Goal: Use online tool/utility: Utilize a website feature to perform a specific function

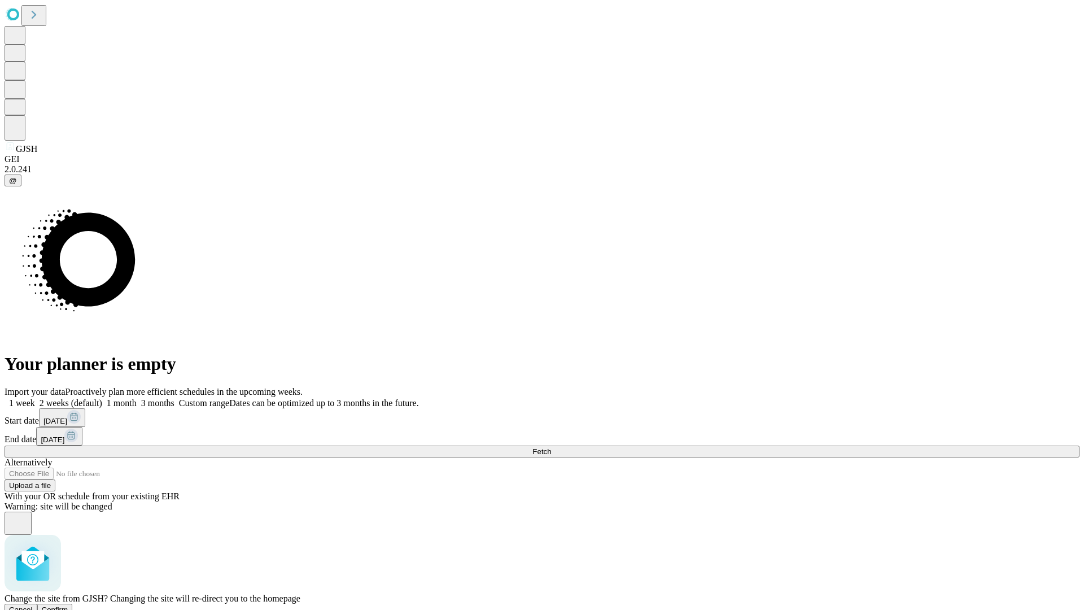
click at [68, 605] on span "Confirm" at bounding box center [55, 609] width 27 height 8
click at [35, 398] on label "1 week" at bounding box center [20, 403] width 30 height 10
click at [551, 447] on span "Fetch" at bounding box center [541, 451] width 19 height 8
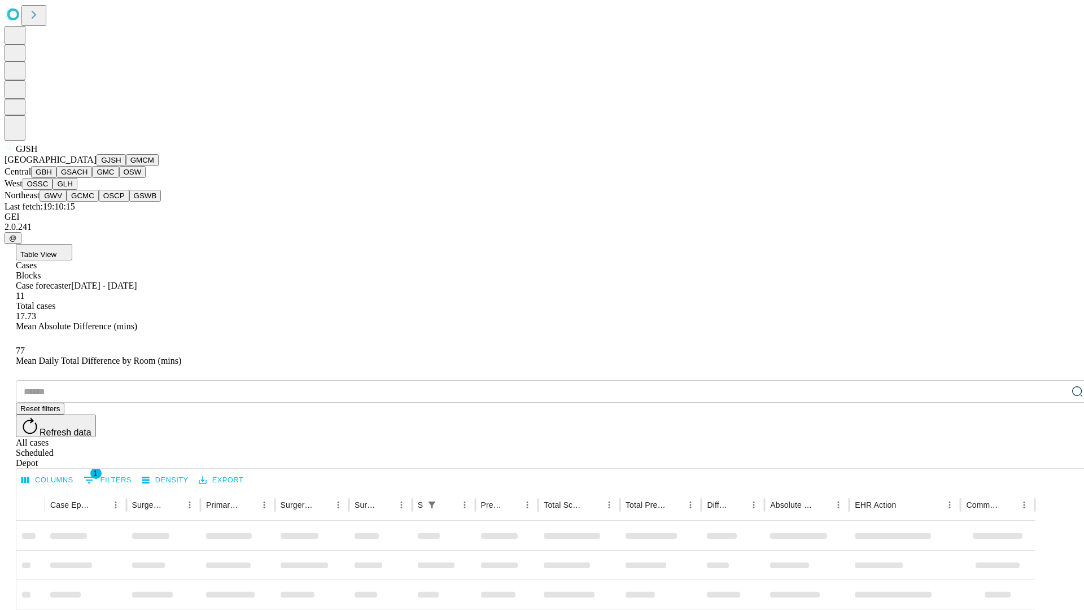
click at [126, 166] on button "GMCM" at bounding box center [142, 160] width 33 height 12
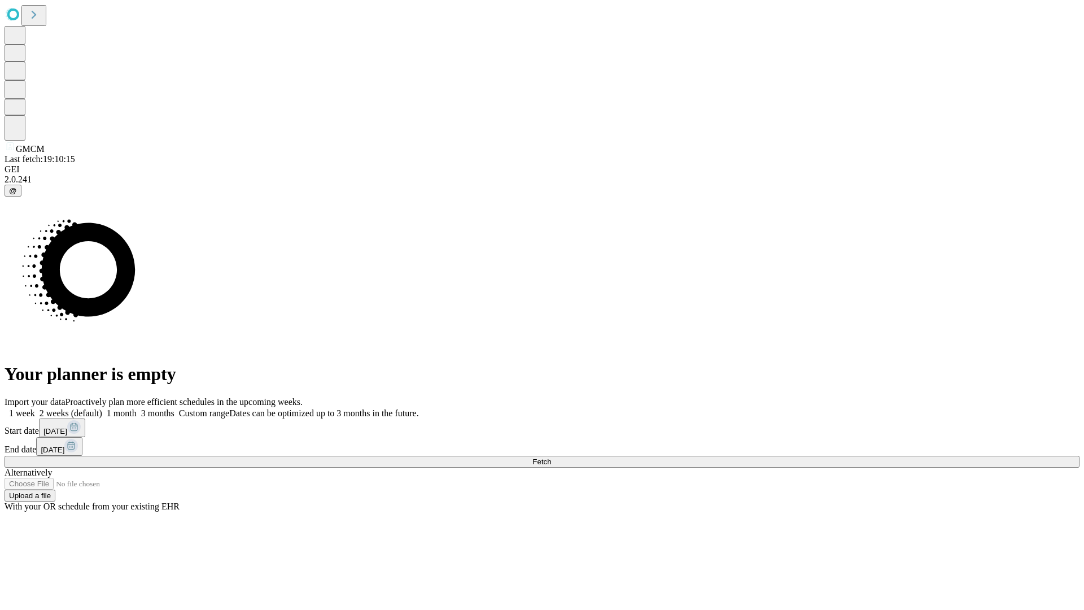
click at [35, 408] on label "1 week" at bounding box center [20, 413] width 30 height 10
click at [551, 457] on span "Fetch" at bounding box center [541, 461] width 19 height 8
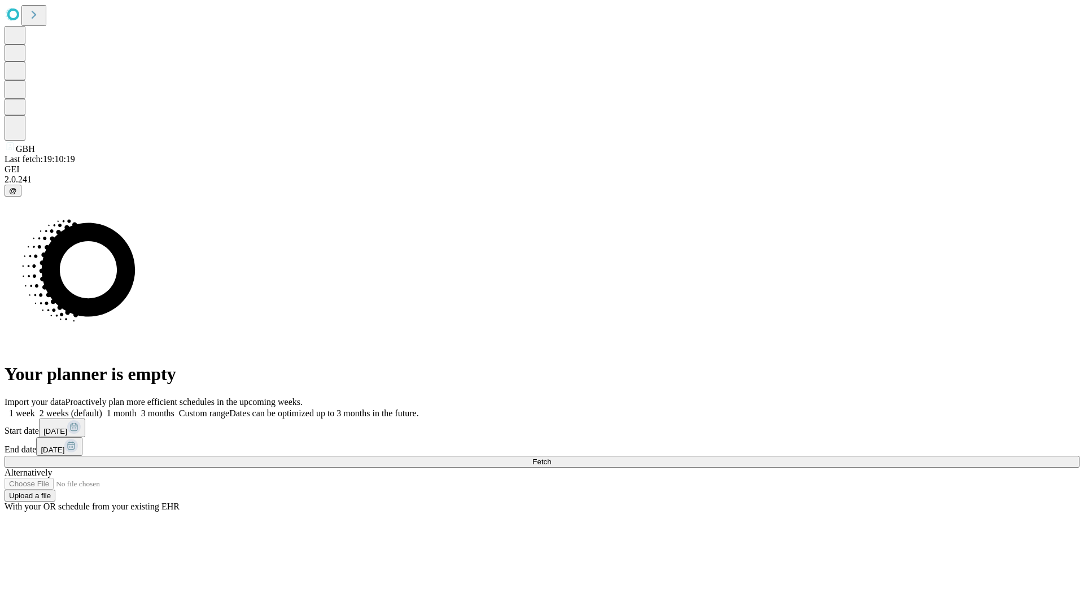
click at [551, 457] on span "Fetch" at bounding box center [541, 461] width 19 height 8
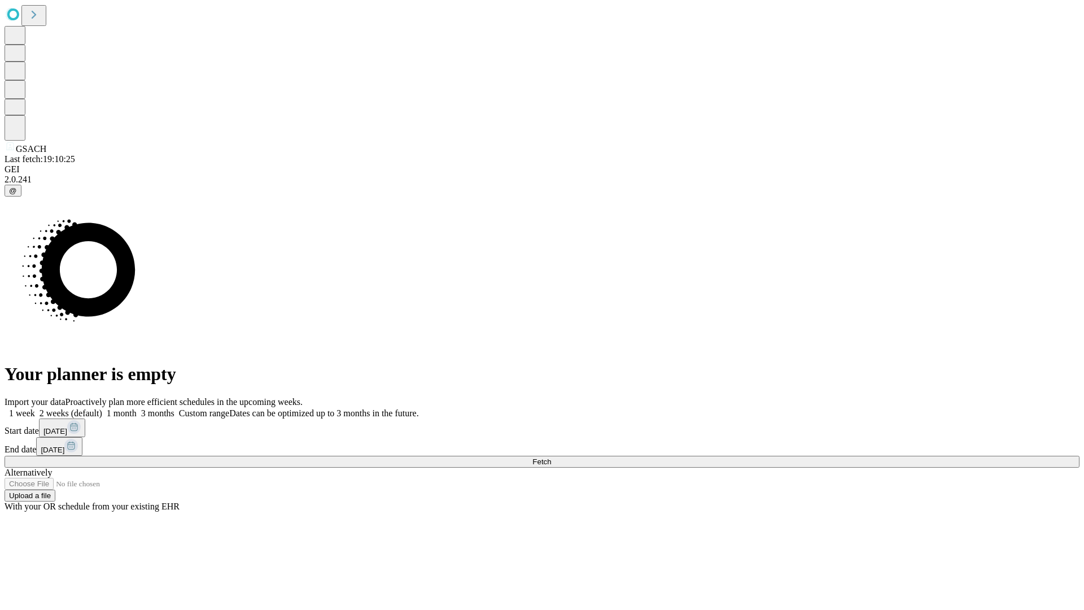
click at [551, 457] on span "Fetch" at bounding box center [541, 461] width 19 height 8
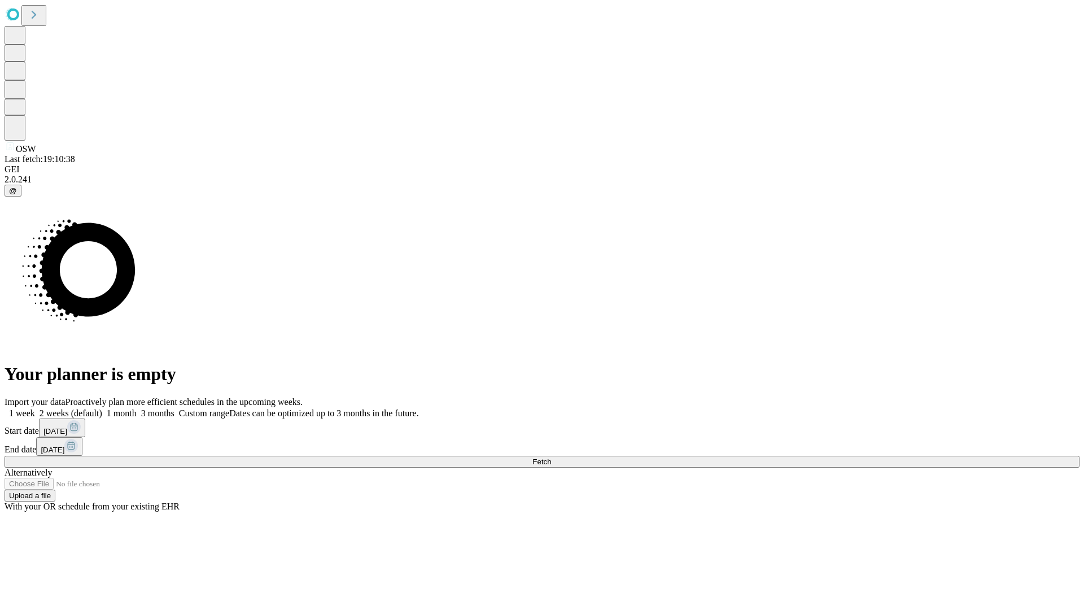
click at [35, 408] on label "1 week" at bounding box center [20, 413] width 30 height 10
click at [551, 457] on span "Fetch" at bounding box center [541, 461] width 19 height 8
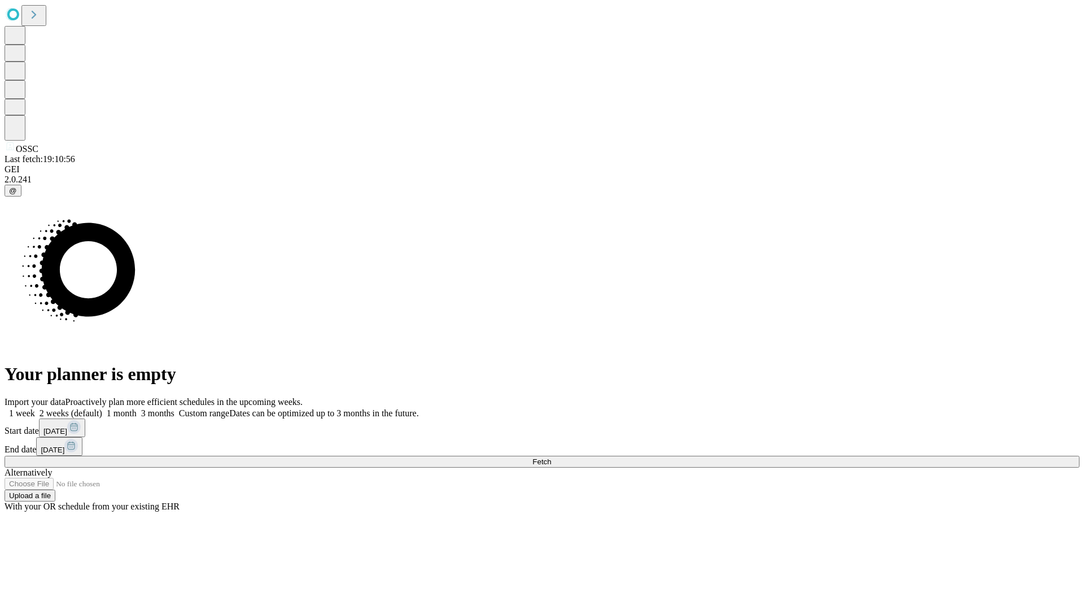
click at [551, 457] on span "Fetch" at bounding box center [541, 461] width 19 height 8
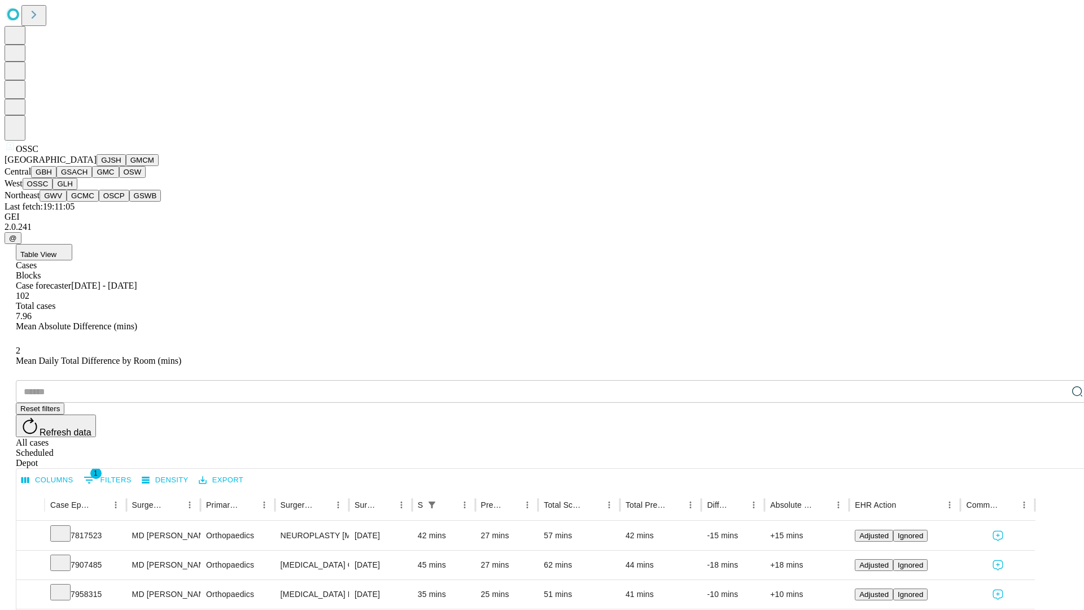
click at [77, 190] on button "GLH" at bounding box center [65, 184] width 24 height 12
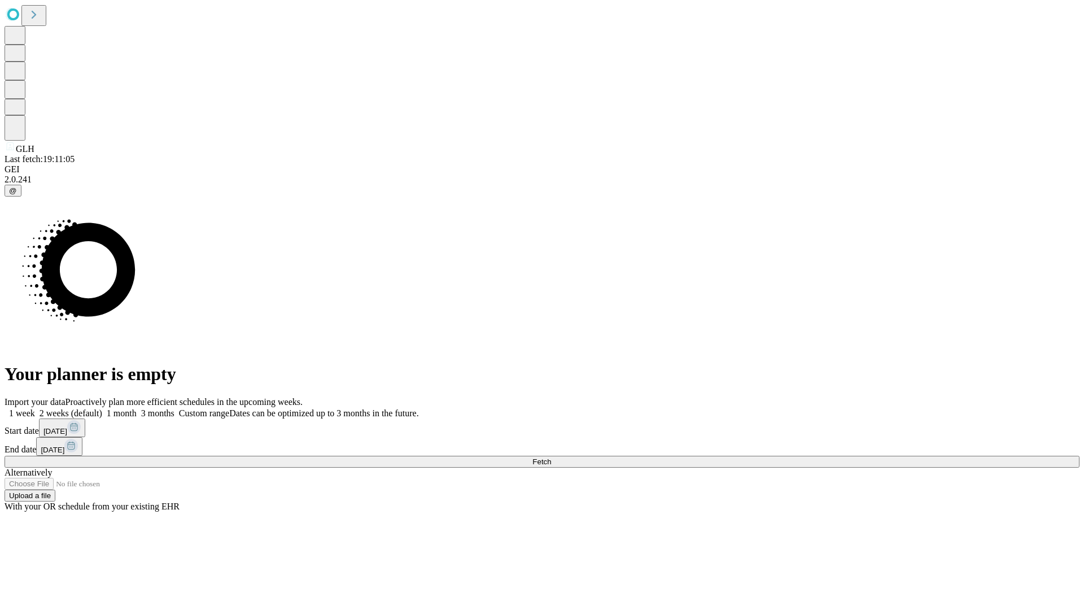
click at [551, 457] on span "Fetch" at bounding box center [541, 461] width 19 height 8
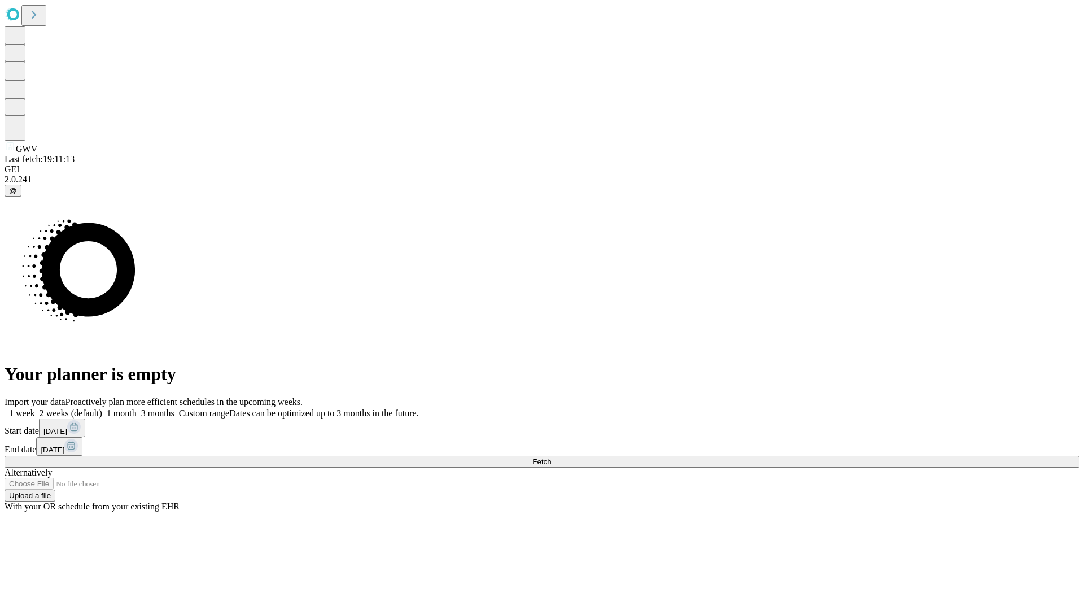
click at [35, 408] on label "1 week" at bounding box center [20, 413] width 30 height 10
click at [551, 457] on span "Fetch" at bounding box center [541, 461] width 19 height 8
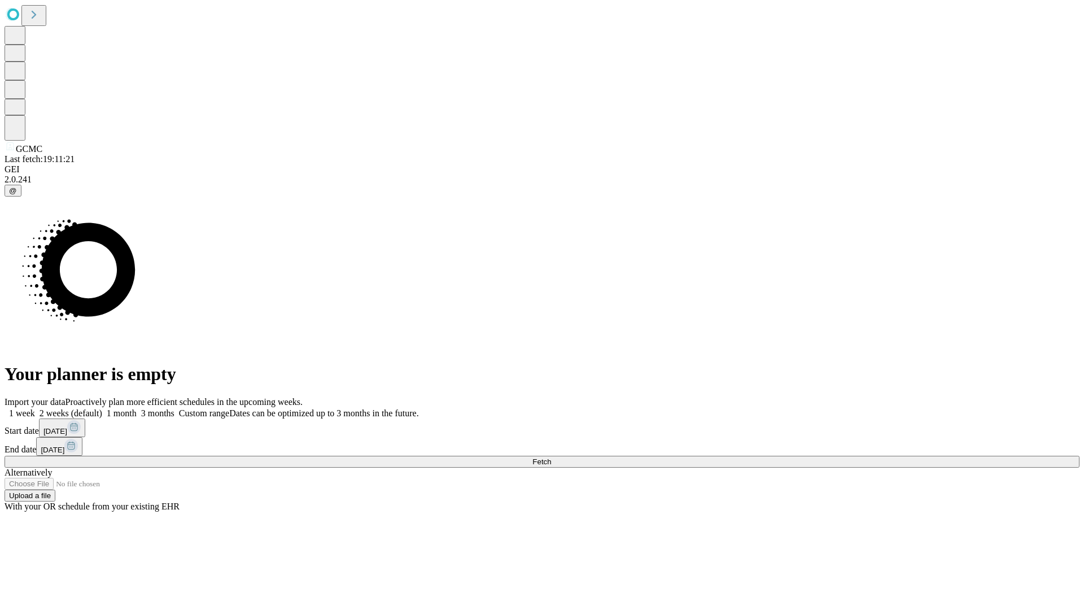
click at [35, 408] on label "1 week" at bounding box center [20, 413] width 30 height 10
click at [551, 457] on span "Fetch" at bounding box center [541, 461] width 19 height 8
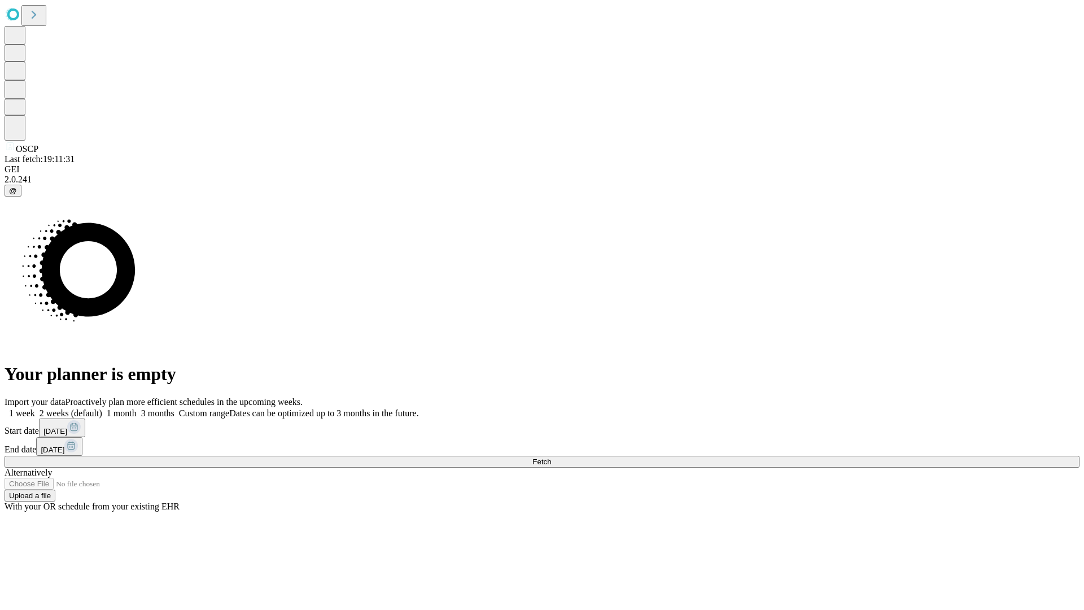
click at [551, 457] on span "Fetch" at bounding box center [541, 461] width 19 height 8
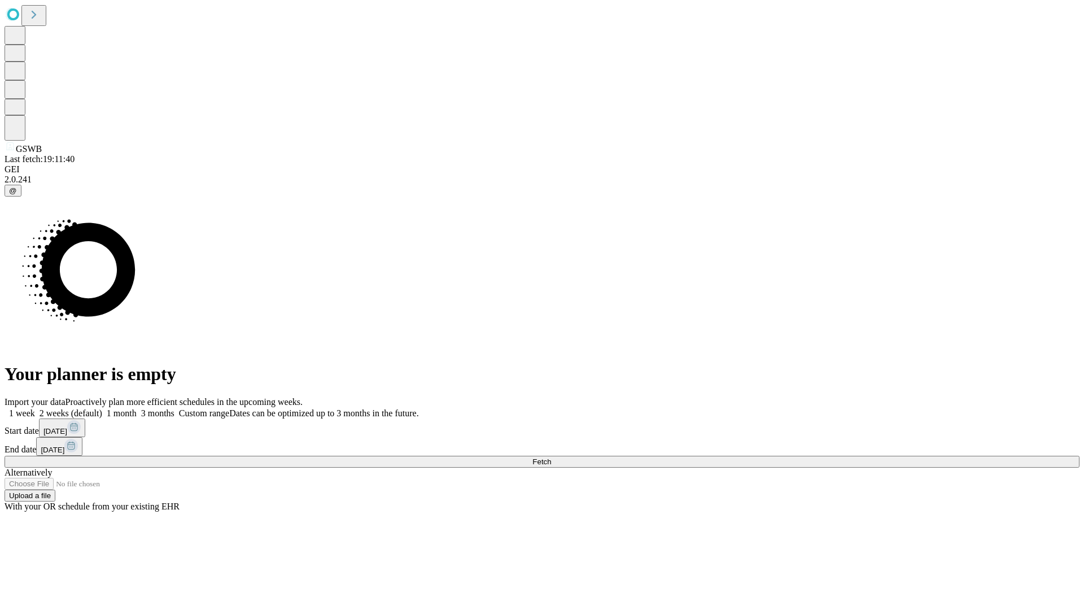
click at [35, 408] on label "1 week" at bounding box center [20, 413] width 30 height 10
click at [551, 457] on span "Fetch" at bounding box center [541, 461] width 19 height 8
